Goal: Information Seeking & Learning: Compare options

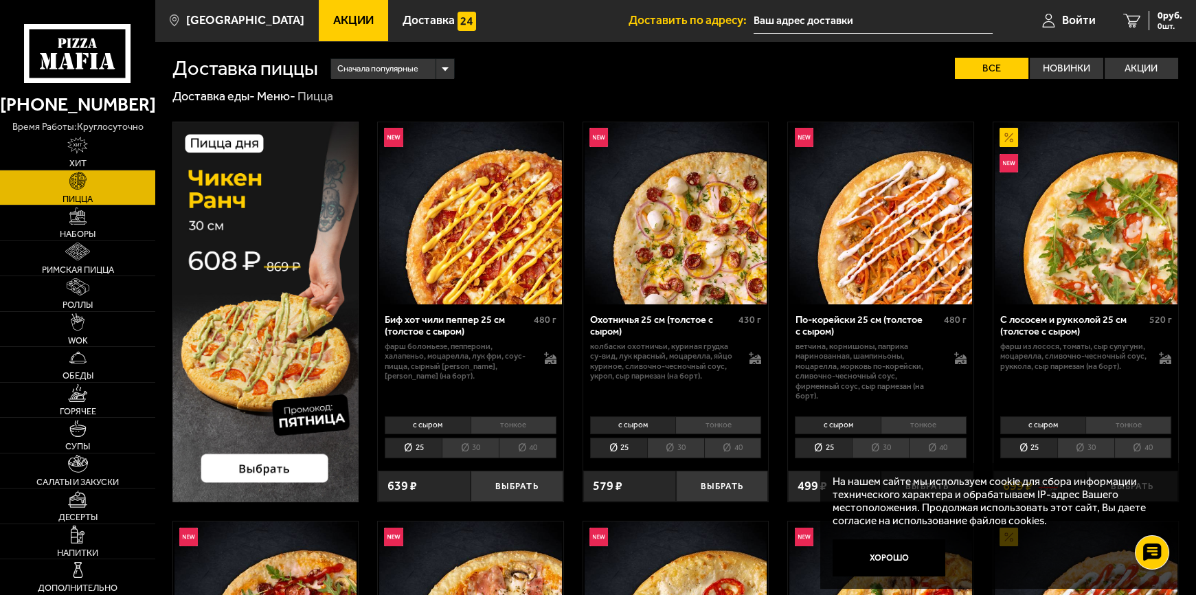
click at [445, 68] on div "Сначала популярные" at bounding box center [392, 69] width 123 height 20
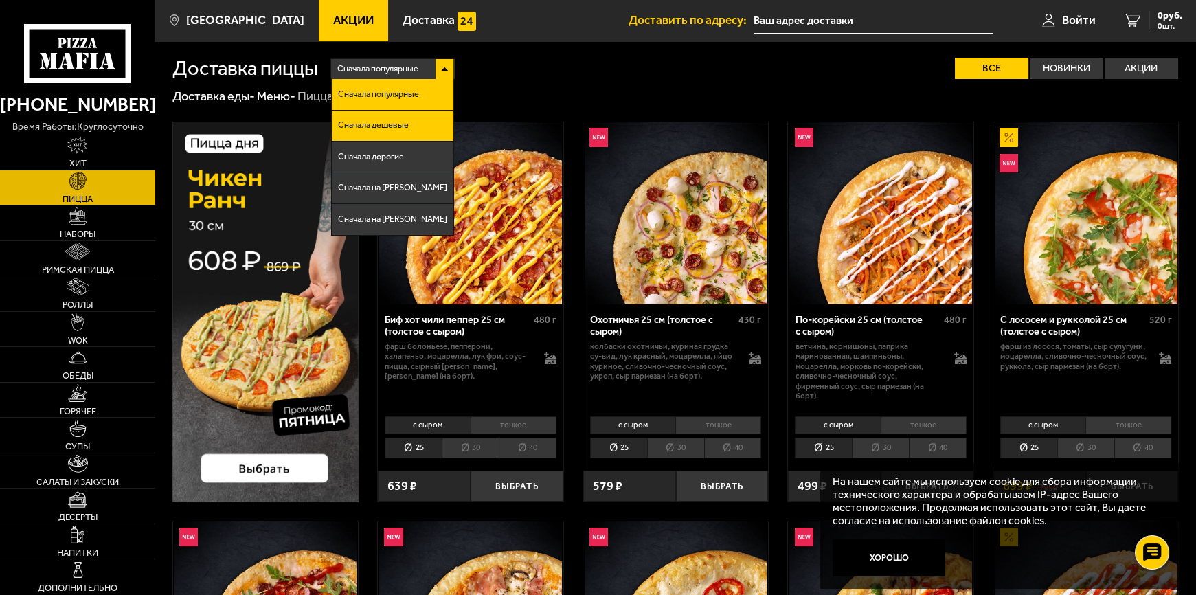
click at [428, 124] on li "Сначала дешевые" at bounding box center [393, 126] width 122 height 31
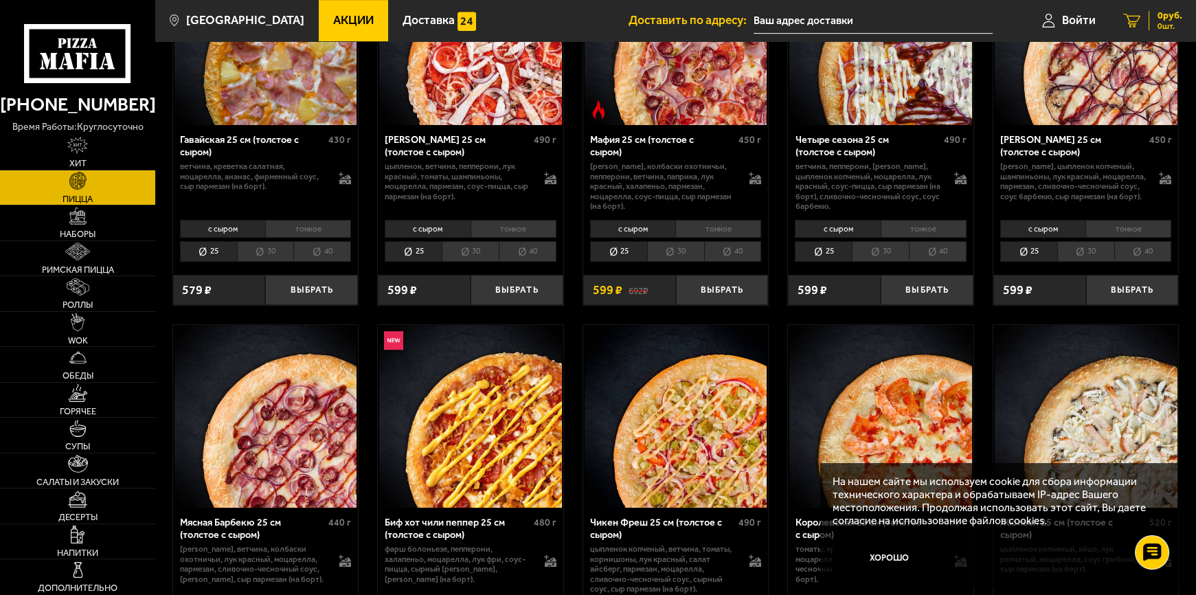
scroll to position [1810, 0]
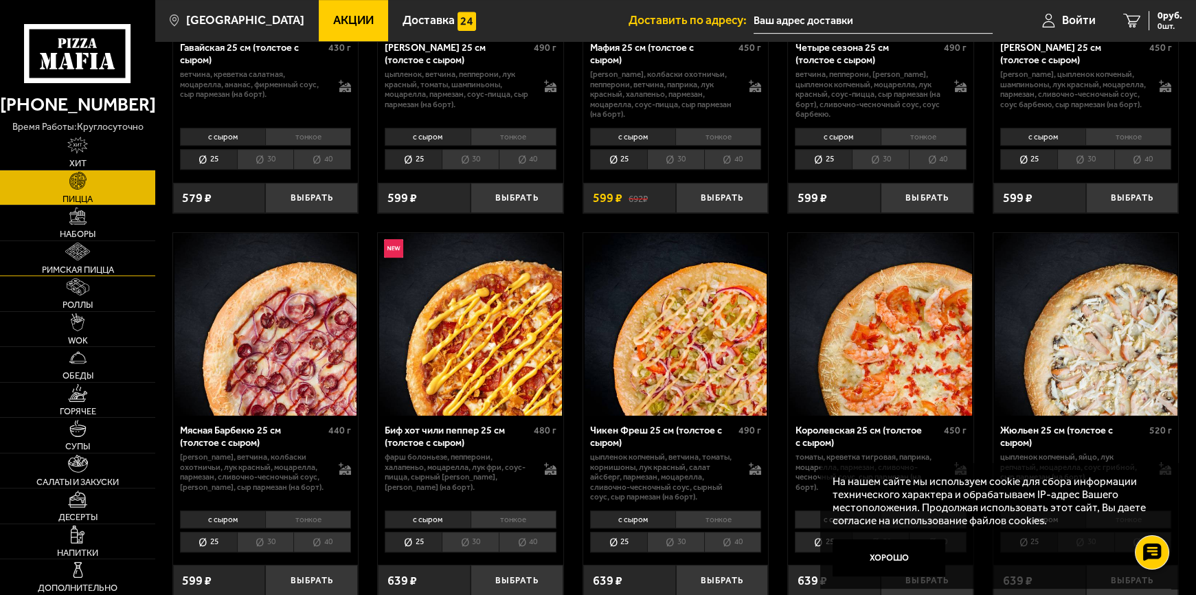
click at [82, 265] on span "Римская пицца" at bounding box center [78, 269] width 72 height 9
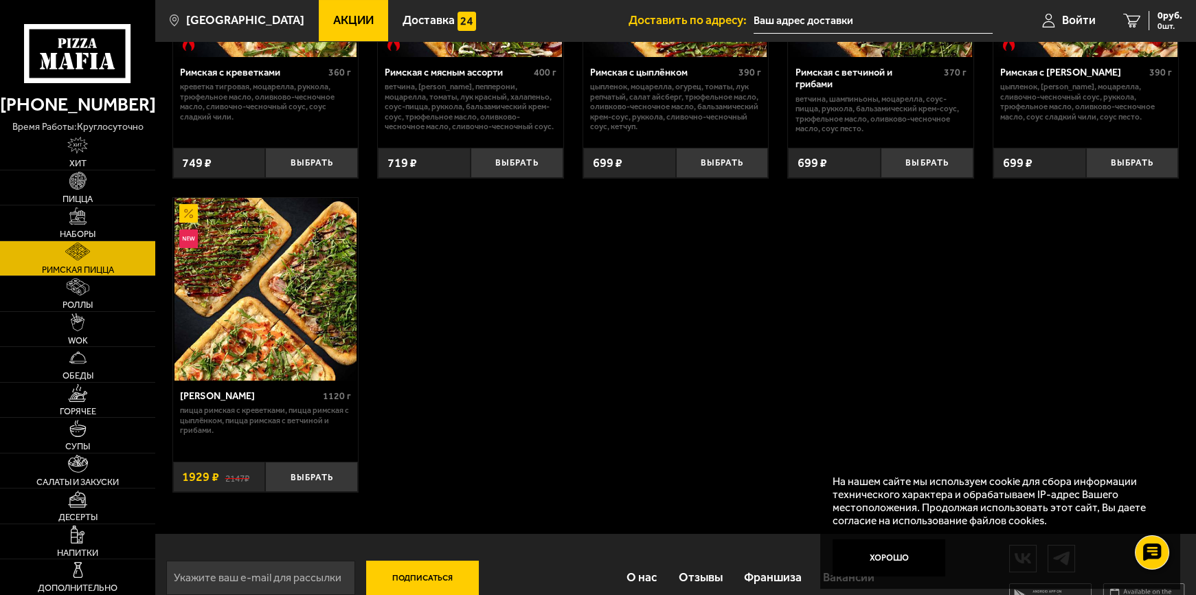
scroll to position [249, 0]
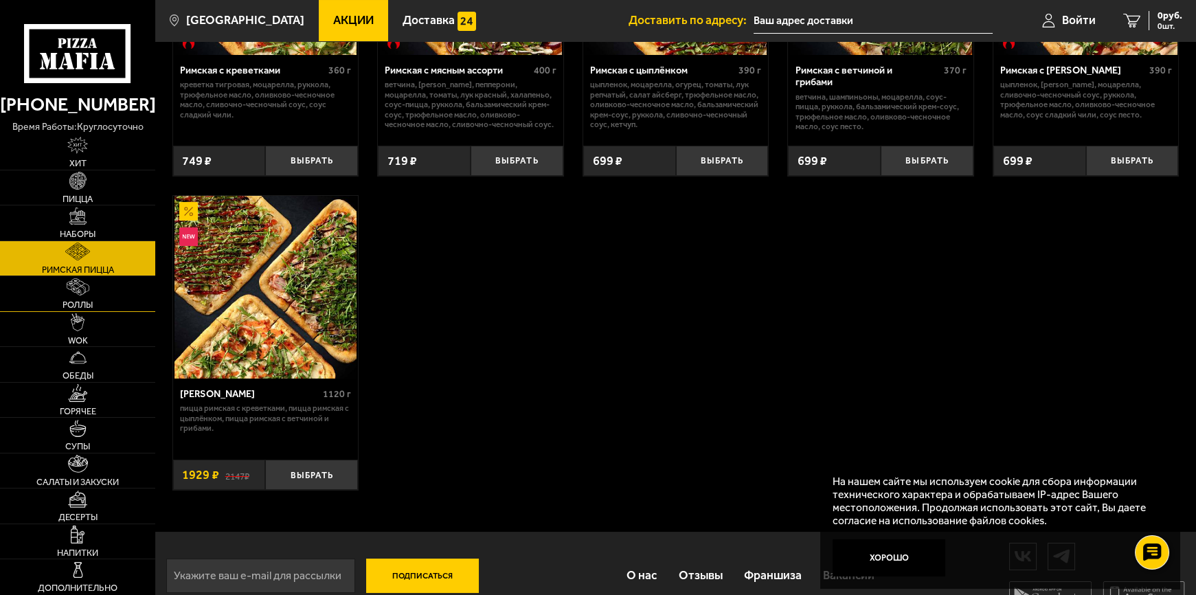
click at [78, 300] on span "Роллы" at bounding box center [77, 304] width 30 height 9
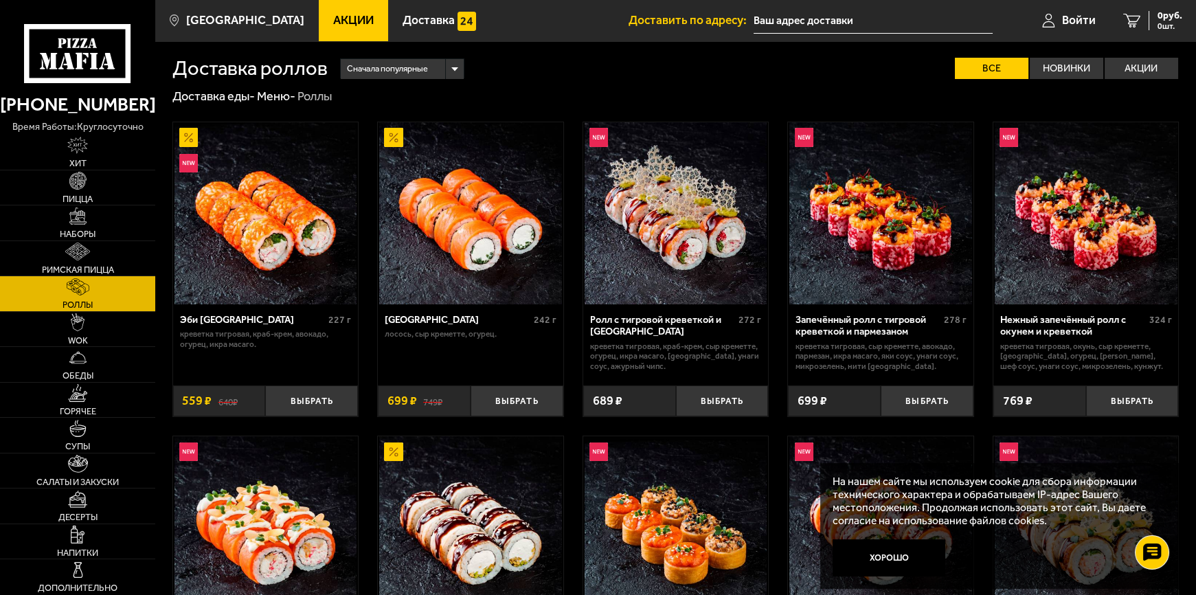
click at [451, 65] on div "Сначала популярные" at bounding box center [402, 69] width 123 height 20
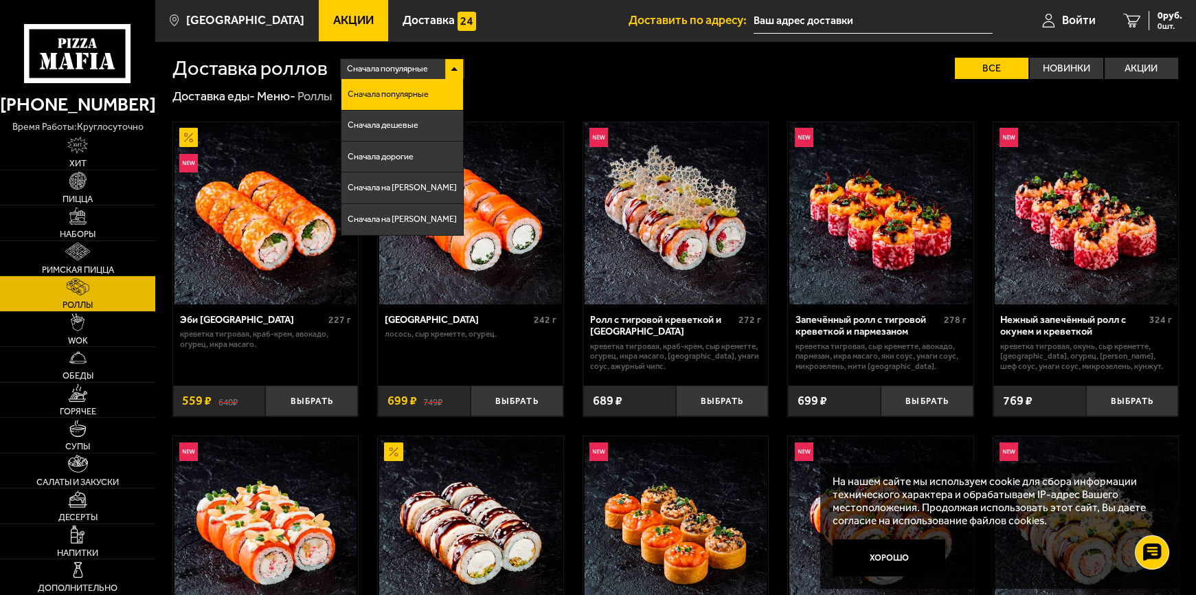
click at [536, 58] on div "Сначала популярные Сначала популярные Сначала дешевые Сначала дорогие Сначала н…" at bounding box center [754, 68] width 852 height 21
click at [416, 119] on li "Сначала дешевые" at bounding box center [402, 126] width 122 height 31
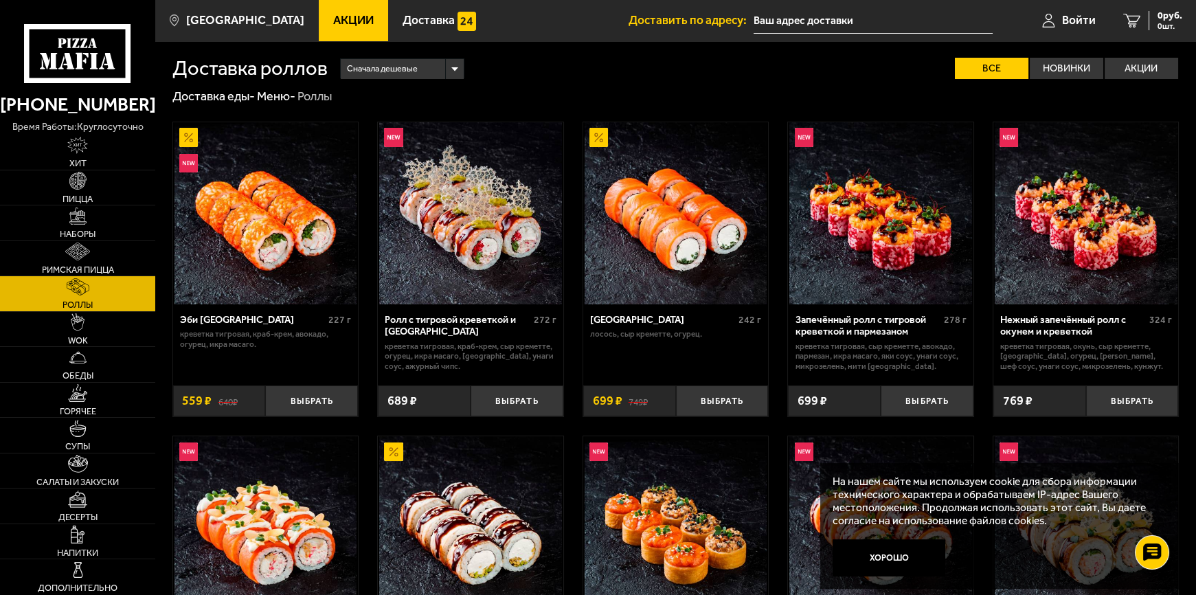
click at [885, 221] on img at bounding box center [880, 213] width 183 height 183
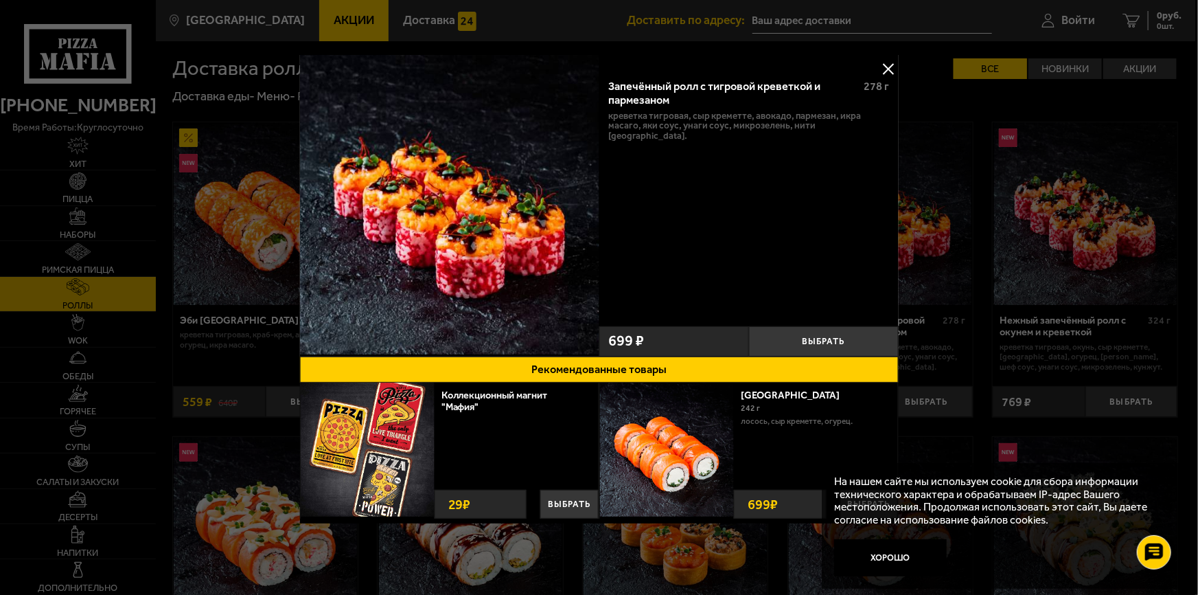
click at [884, 66] on button at bounding box center [888, 68] width 21 height 21
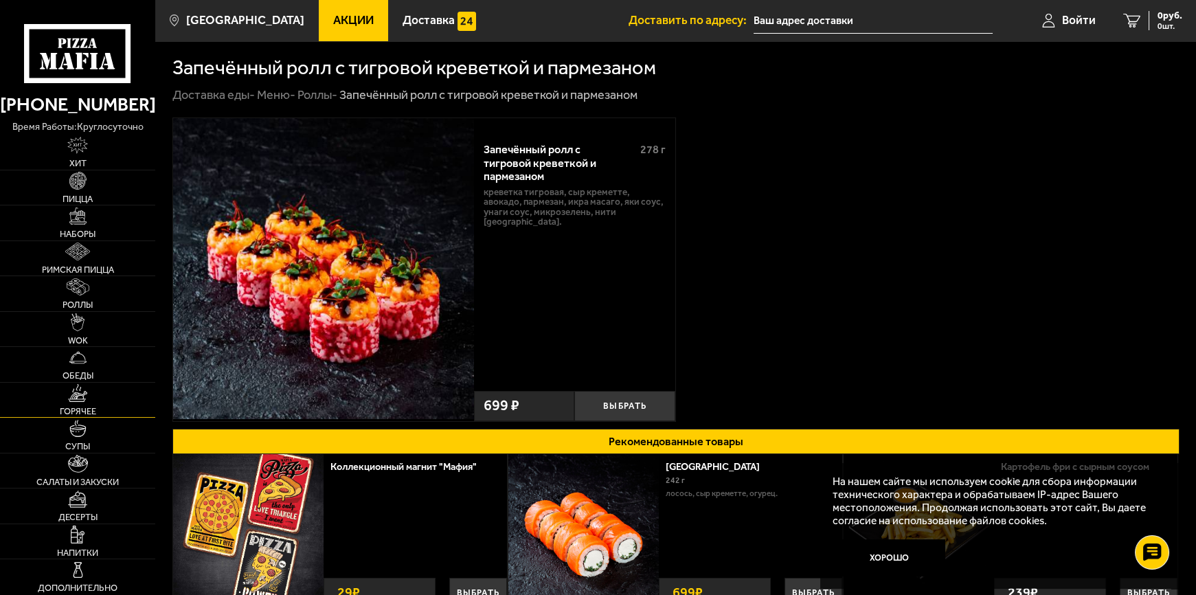
click at [83, 399] on img at bounding box center [77, 392] width 19 height 17
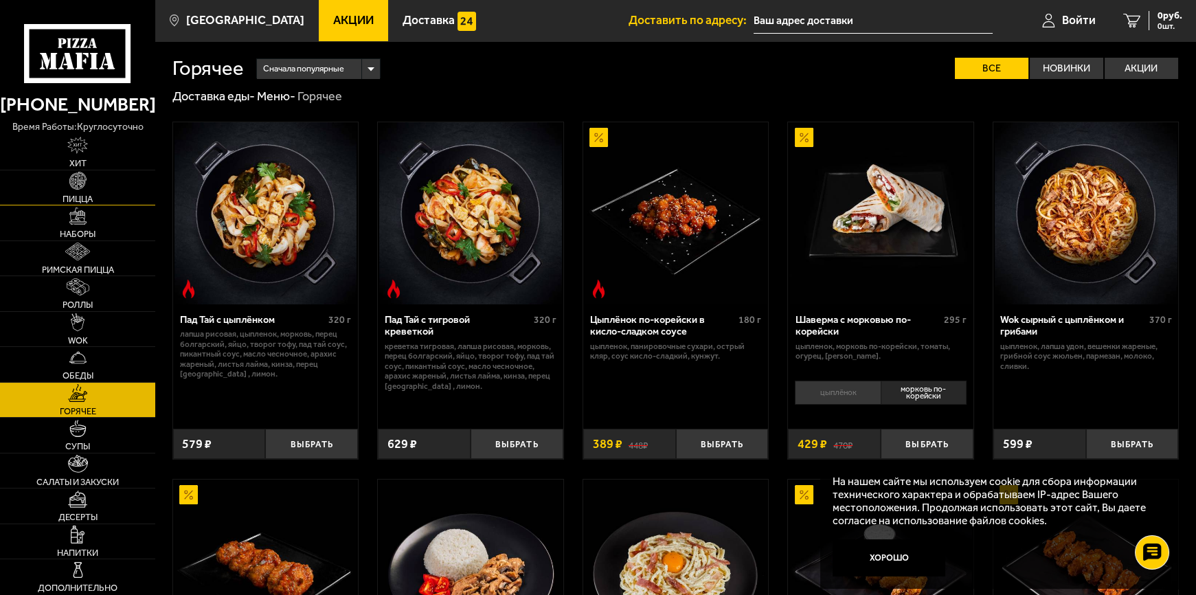
click at [78, 192] on link "Пицца" at bounding box center [77, 187] width 155 height 35
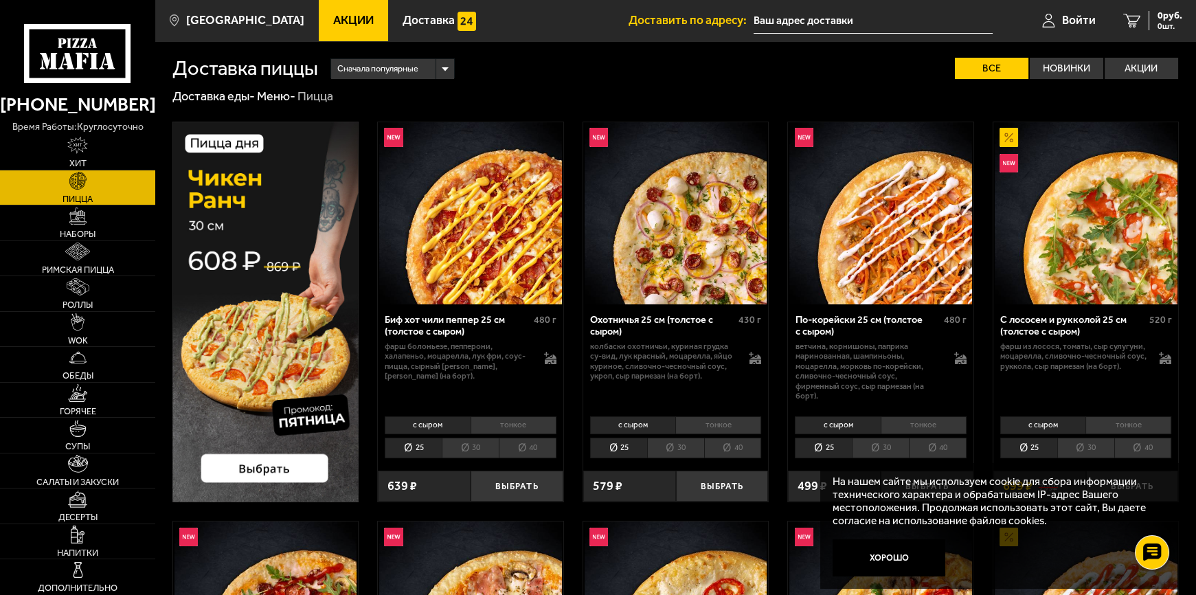
click at [443, 66] on div "Сначала популярные" at bounding box center [392, 69] width 123 height 20
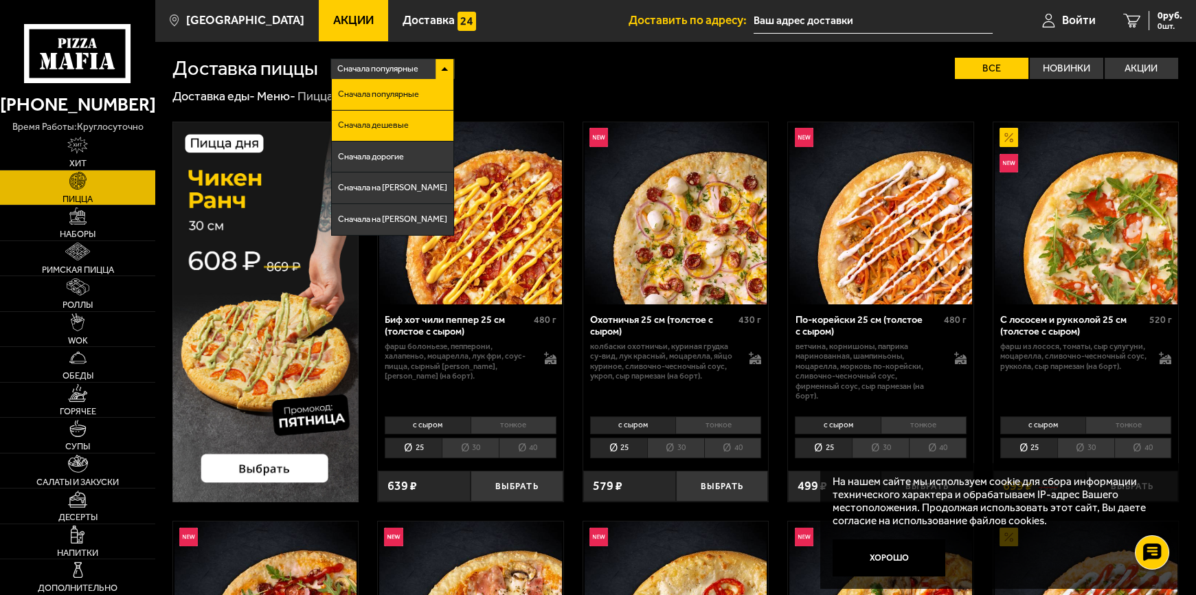
click at [376, 121] on span "Сначала дешевые" at bounding box center [373, 125] width 71 height 9
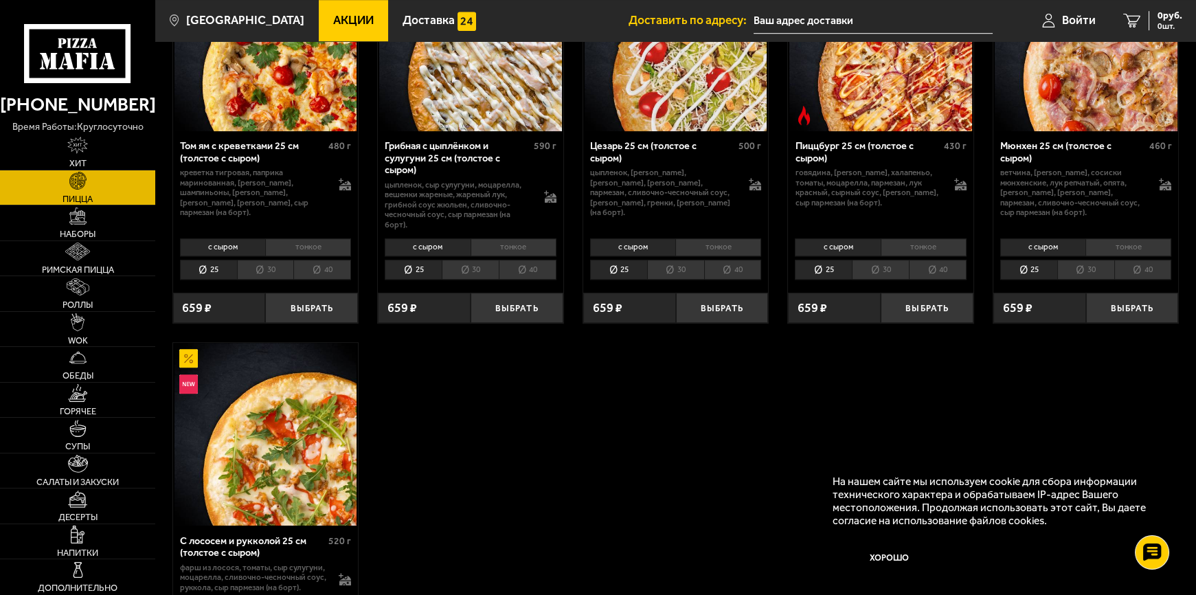
scroll to position [2497, 0]
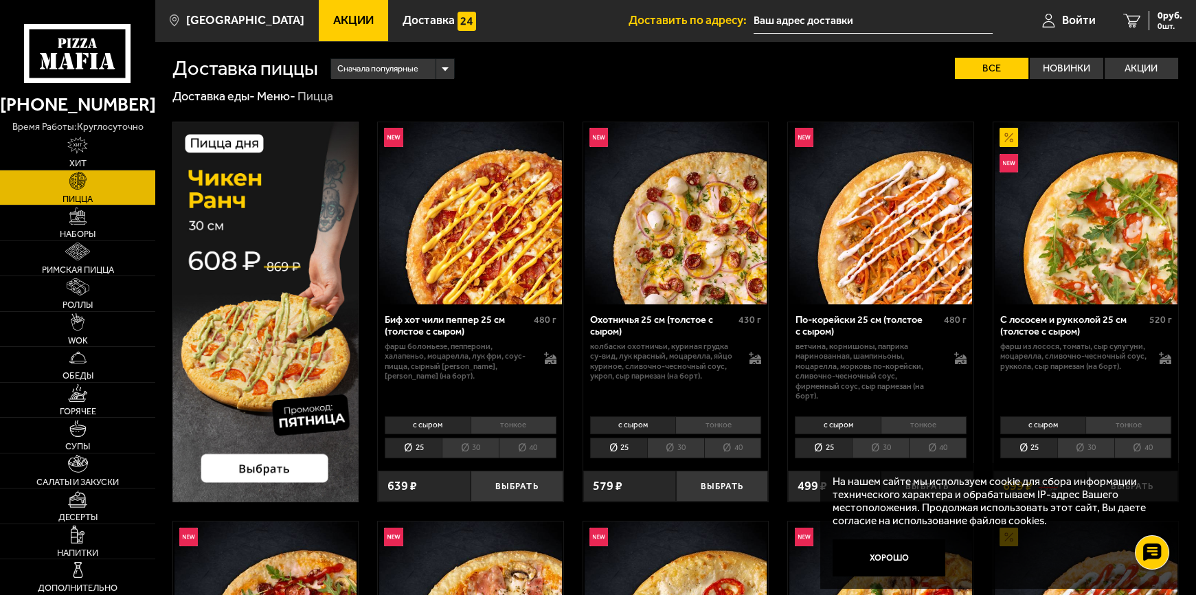
click at [440, 65] on div "Сначала популярные" at bounding box center [392, 69] width 123 height 20
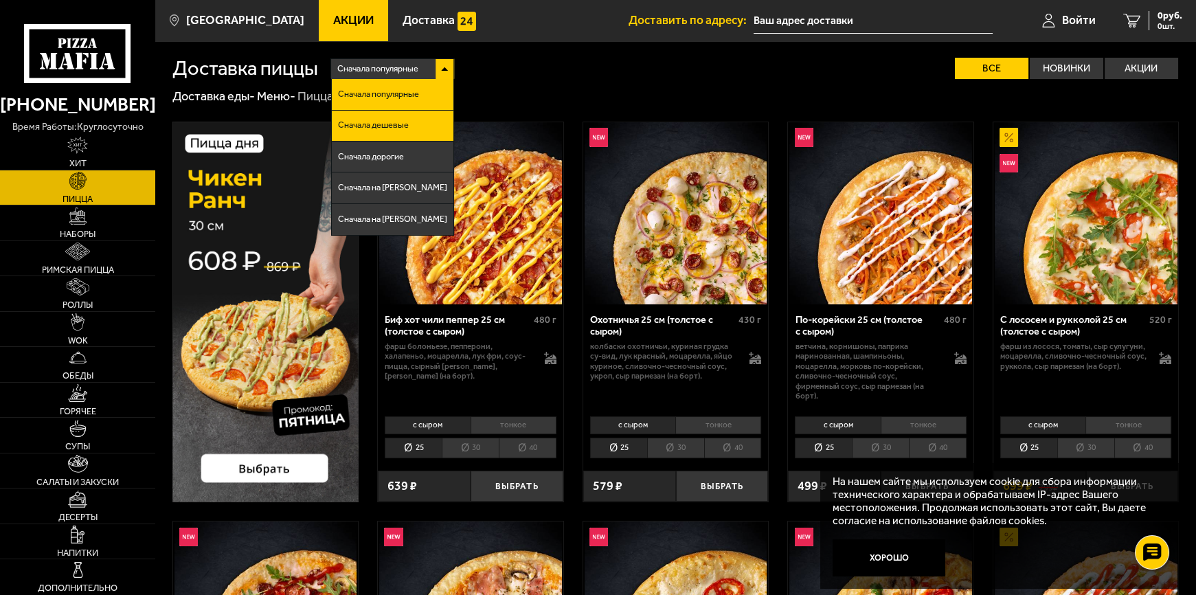
click at [426, 126] on li "Сначала дешевые" at bounding box center [393, 126] width 122 height 31
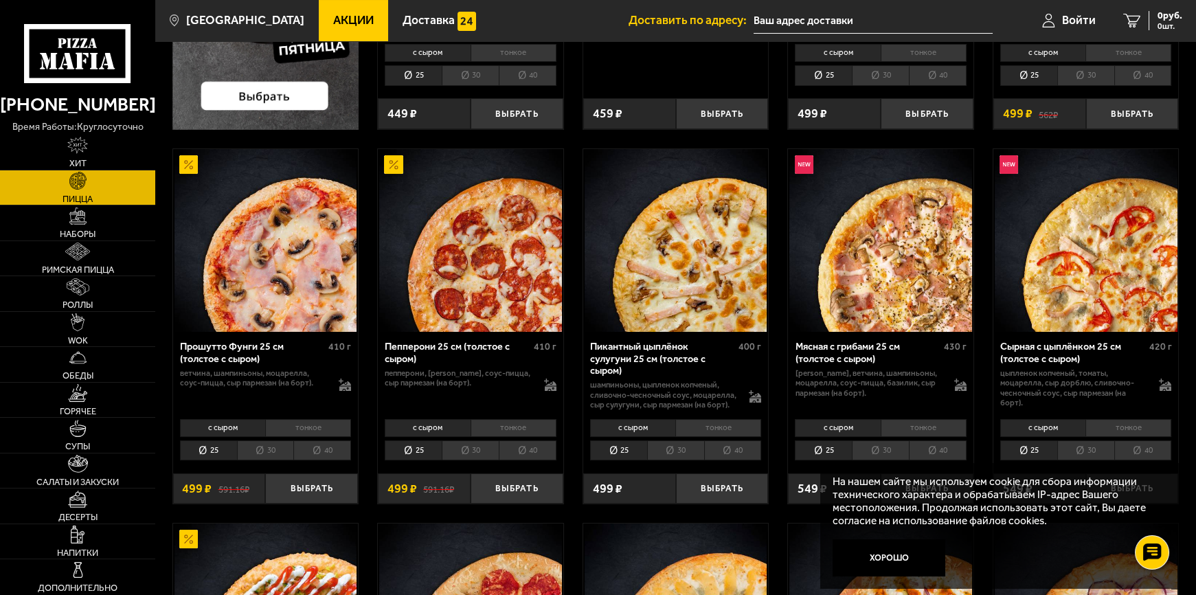
scroll to position [374, 0]
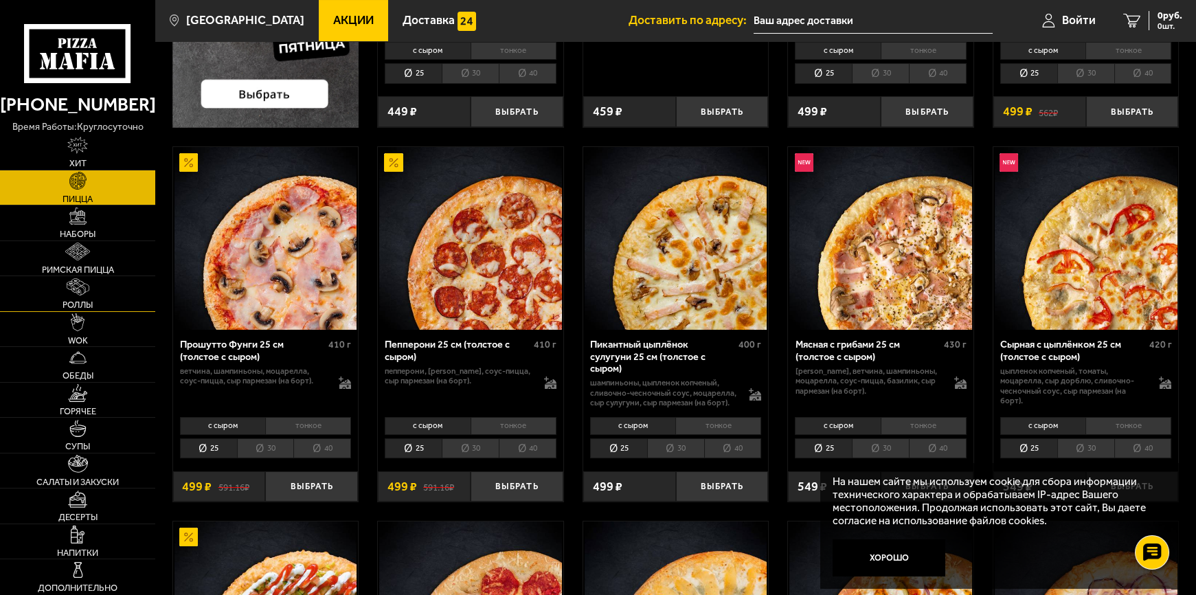
click at [89, 301] on span "Роллы" at bounding box center [77, 304] width 30 height 9
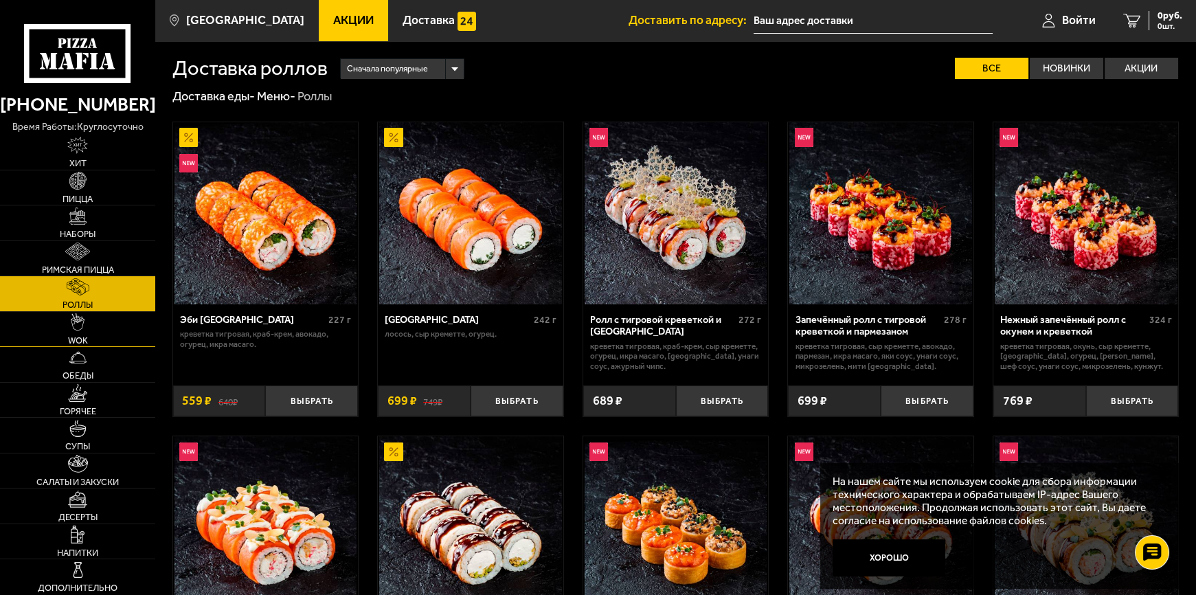
click at [75, 330] on img at bounding box center [78, 321] width 14 height 17
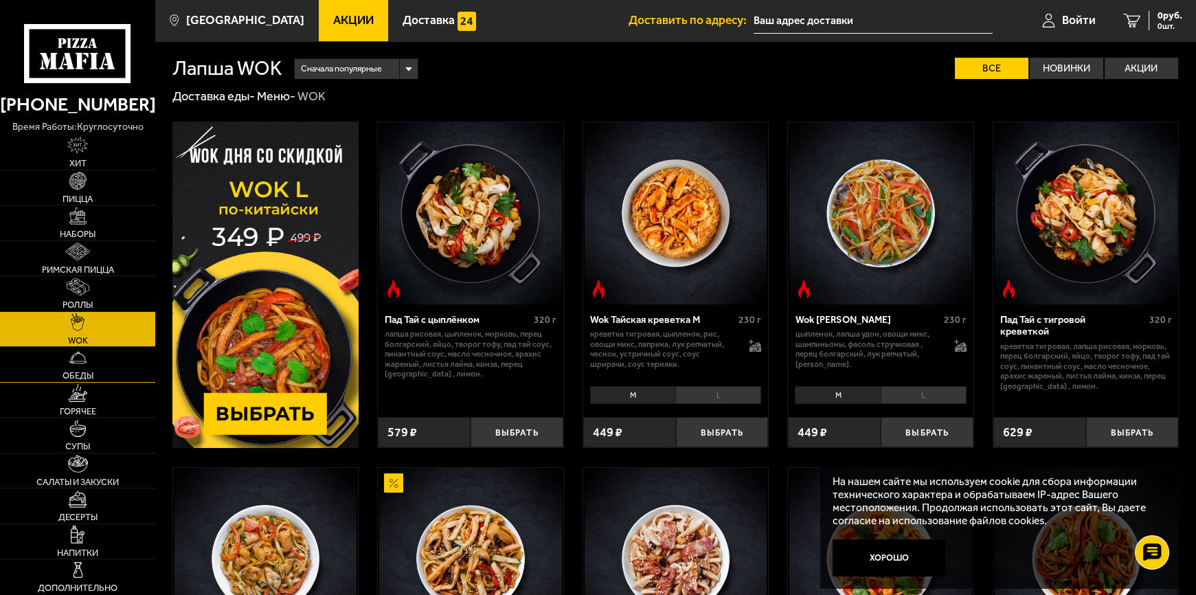
click at [70, 366] on link "Обеды" at bounding box center [77, 364] width 155 height 35
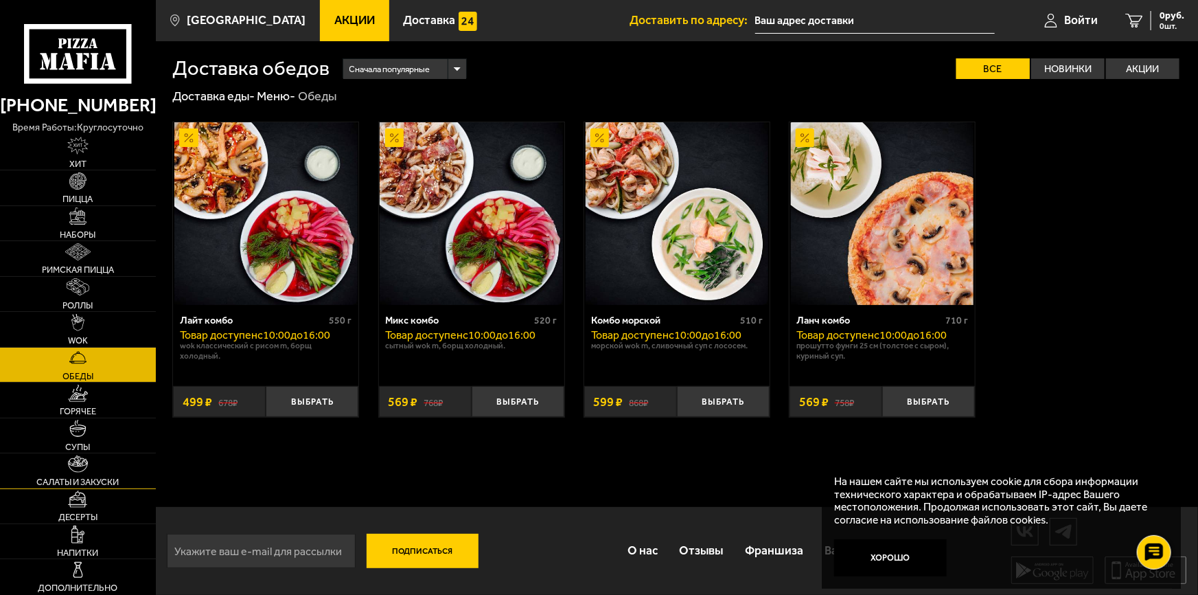
click at [79, 481] on span "Салаты и закуски" at bounding box center [77, 481] width 82 height 9
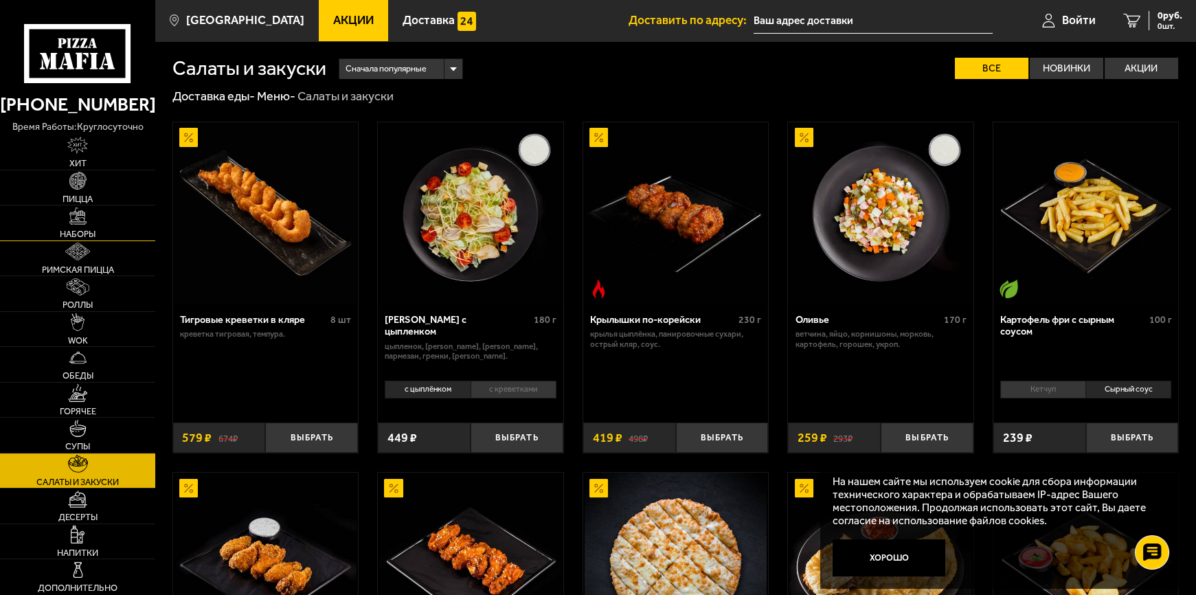
click at [81, 222] on img at bounding box center [77, 215] width 17 height 17
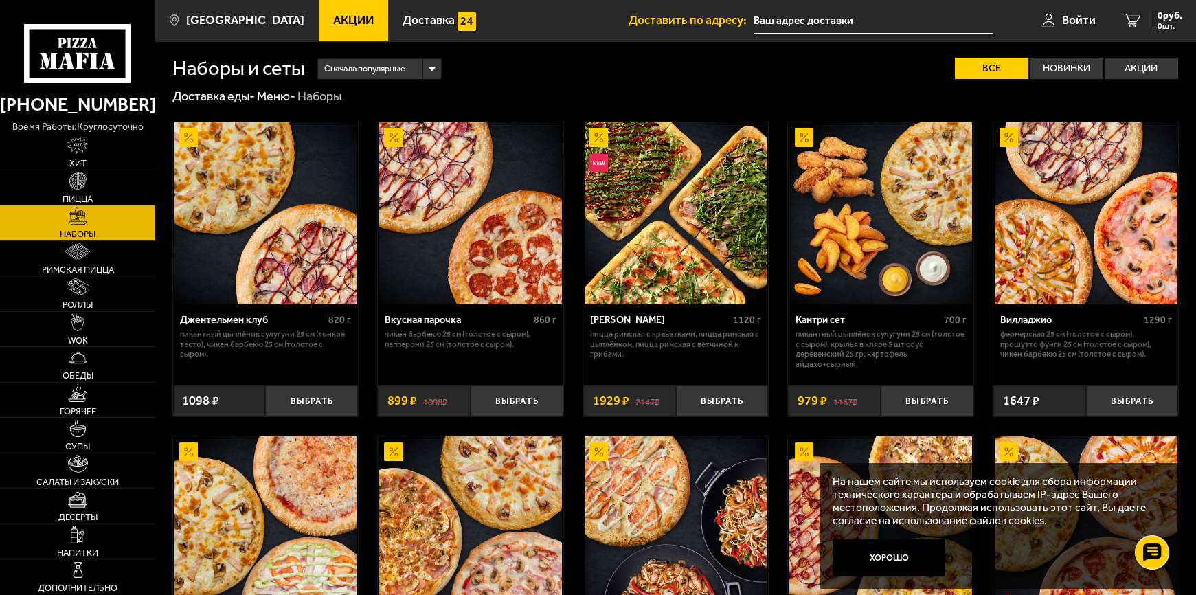
click at [428, 67] on div "Сначала популярные" at bounding box center [379, 69] width 123 height 20
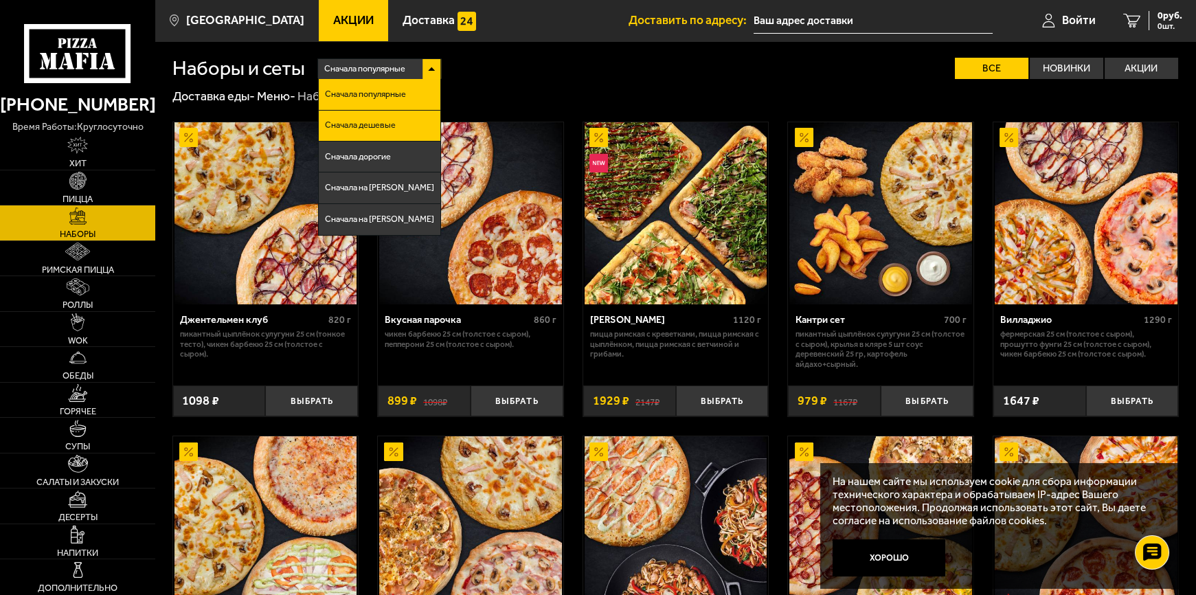
click at [371, 124] on span "Сначала дешевые" at bounding box center [360, 125] width 71 height 9
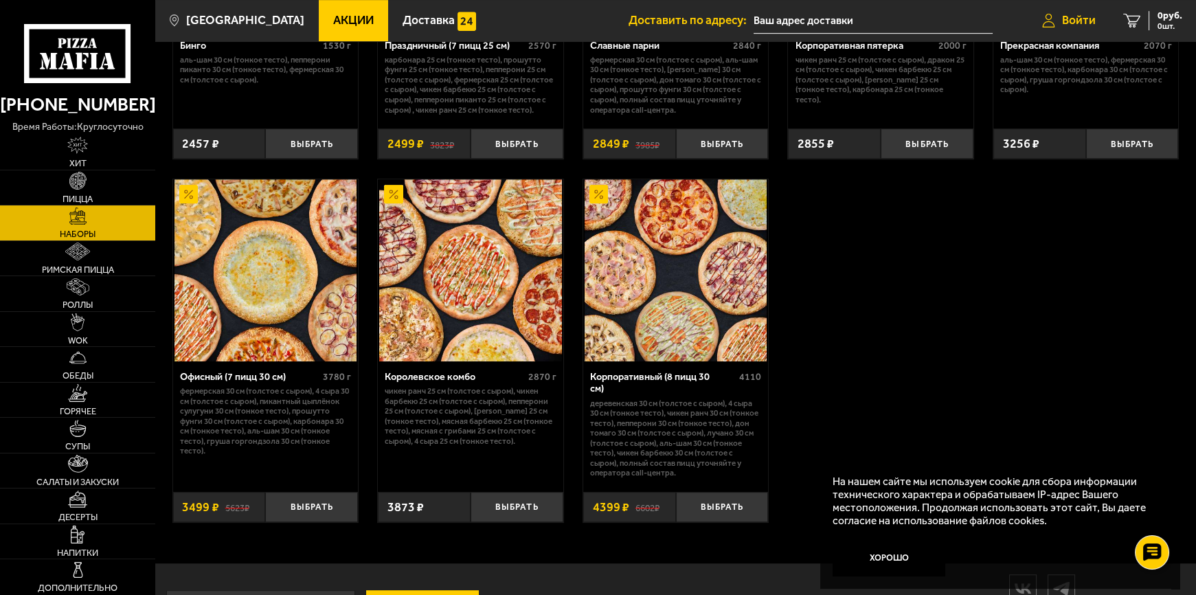
scroll to position [1873, 0]
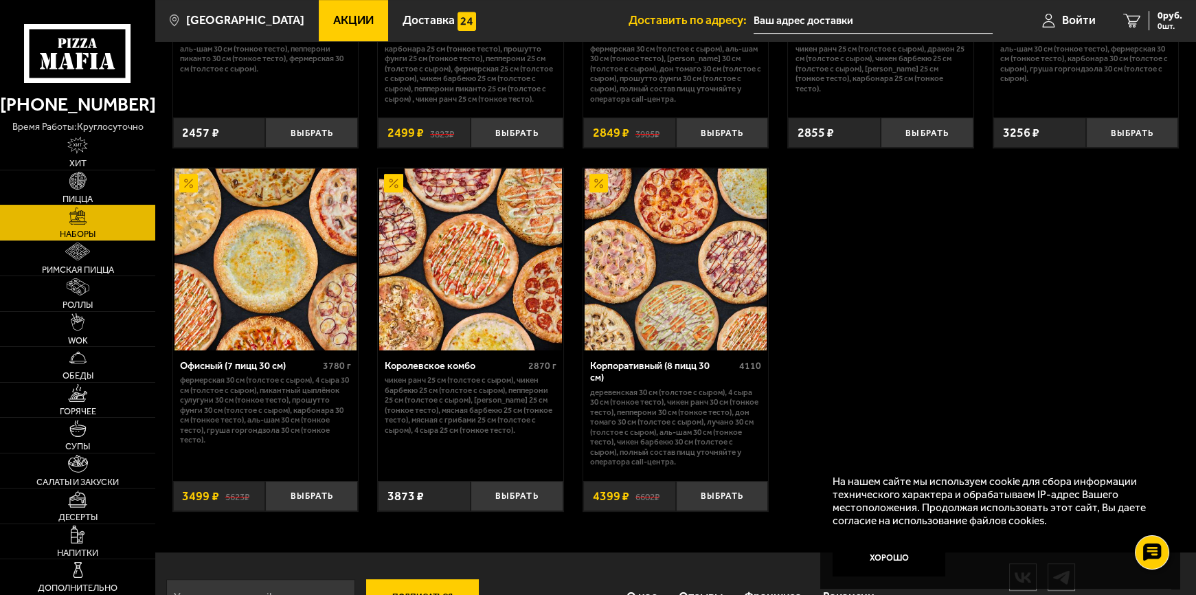
click at [73, 184] on img at bounding box center [77, 180] width 17 height 17
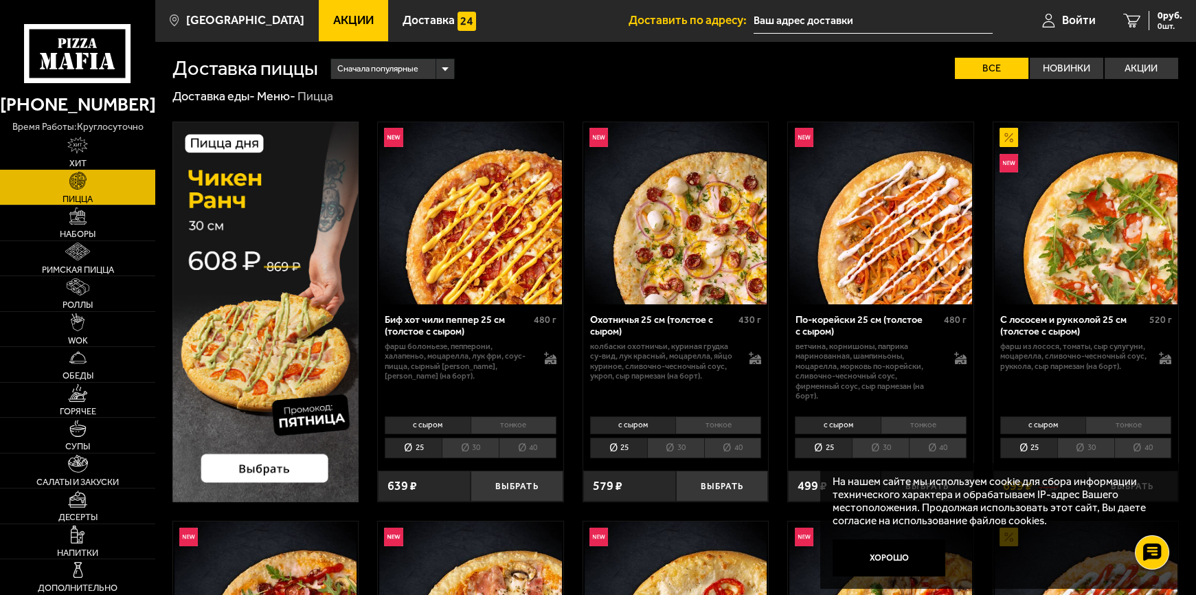
click at [80, 157] on link "Хит" at bounding box center [77, 152] width 155 height 35
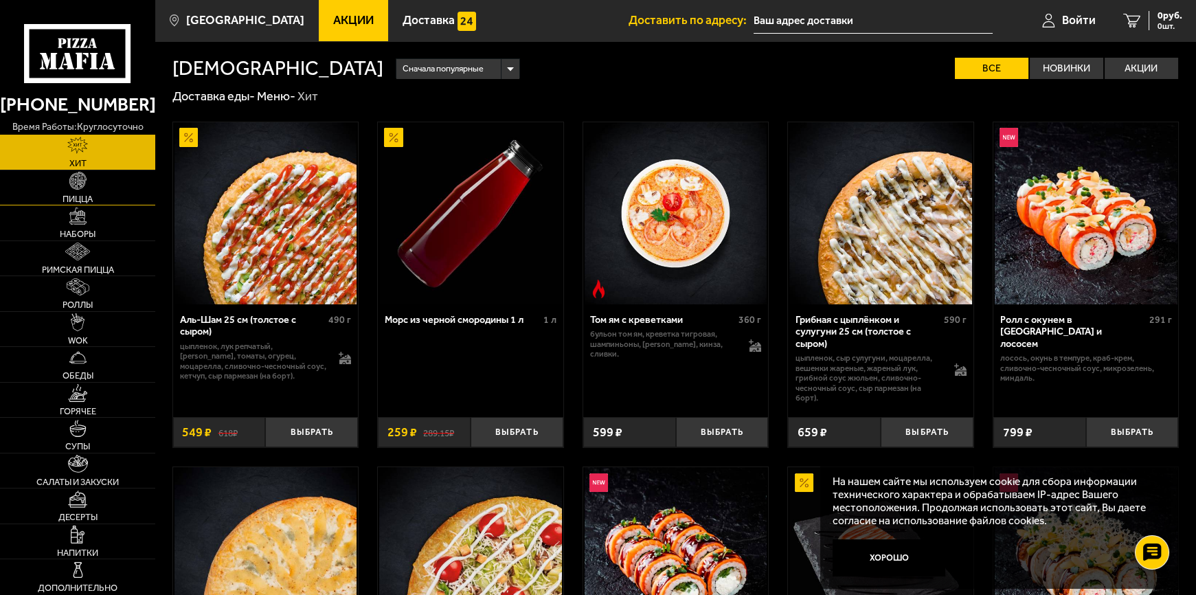
click at [78, 185] on img at bounding box center [77, 180] width 17 height 17
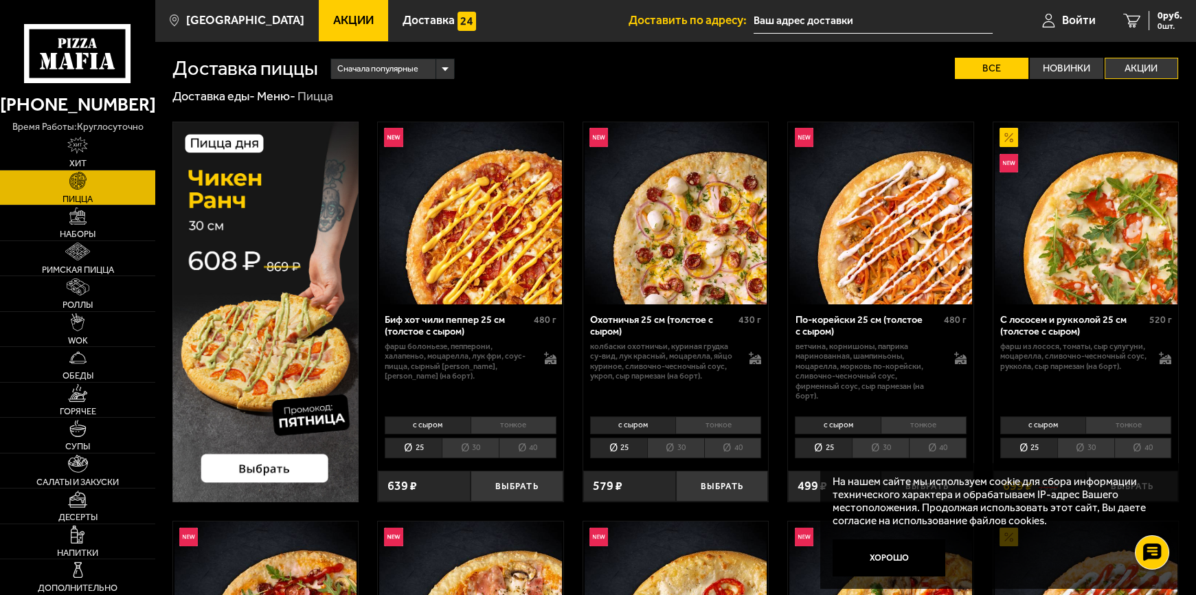
click at [1153, 64] on label "Акции" at bounding box center [1140, 68] width 73 height 21
click at [0, 0] on input "Акции" at bounding box center [0, 0] width 0 height 0
